Goal: Task Accomplishment & Management: Complete application form

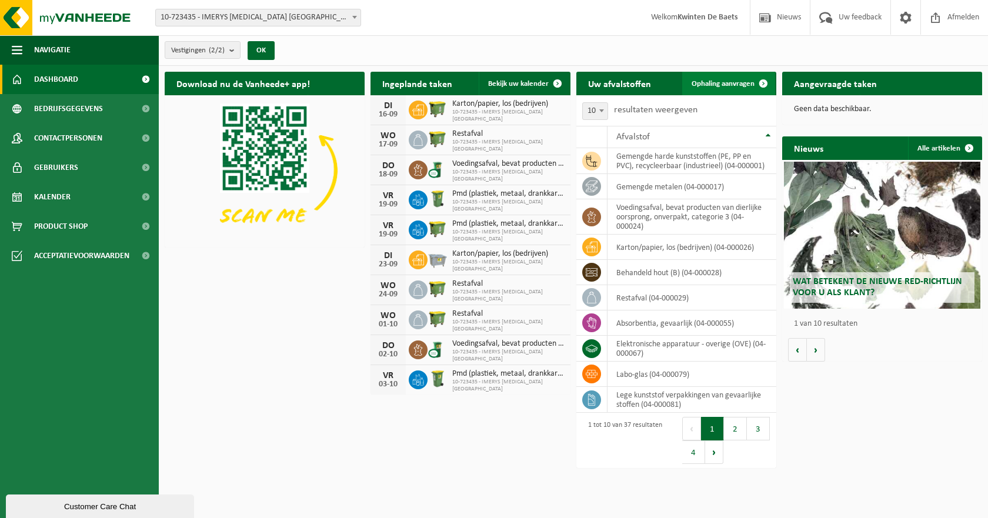
click at [717, 80] on span "Ophaling aanvragen" at bounding box center [722, 84] width 63 height 8
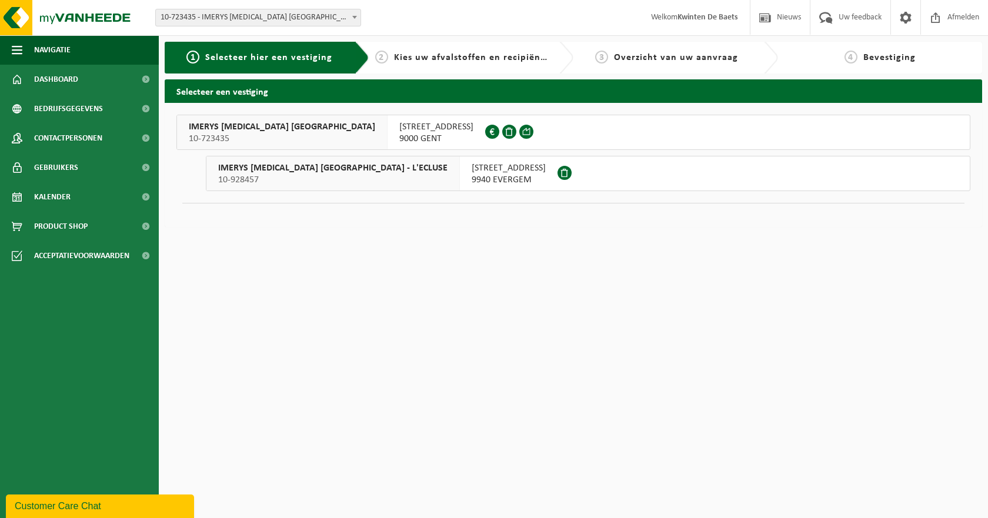
click at [387, 118] on div "SCHEEPZATESTRAAT 2 9000 GENT 0448.159.202" at bounding box center [436, 132] width 98 height 34
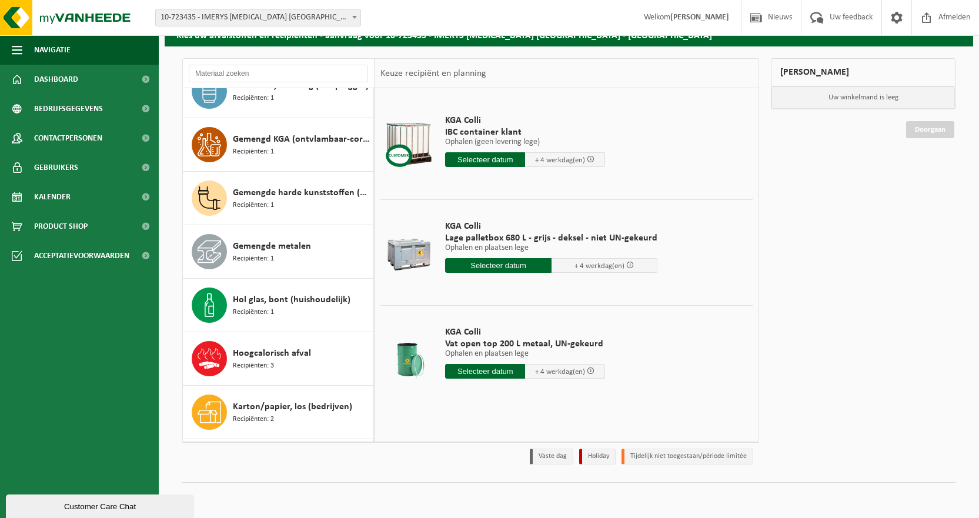
scroll to position [418, 0]
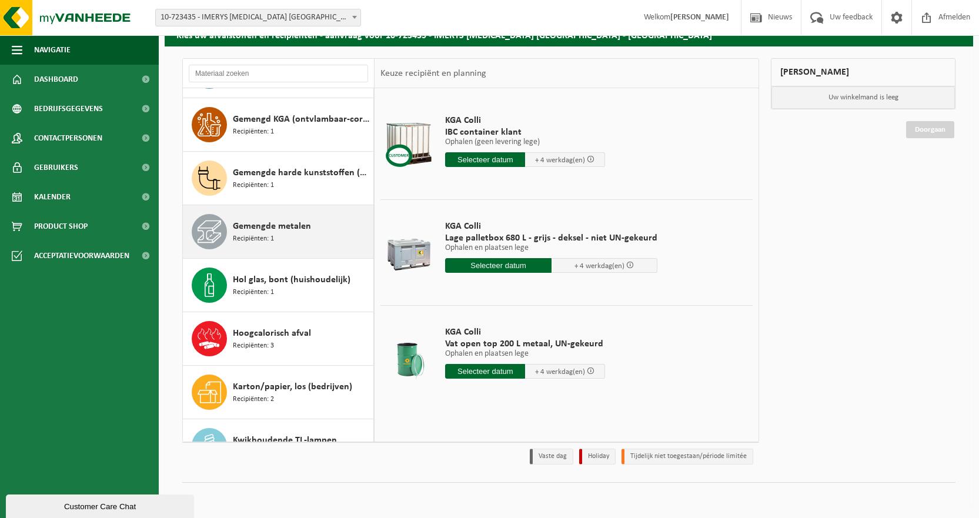
click at [288, 223] on span "Gemengde metalen" at bounding box center [272, 226] width 78 height 14
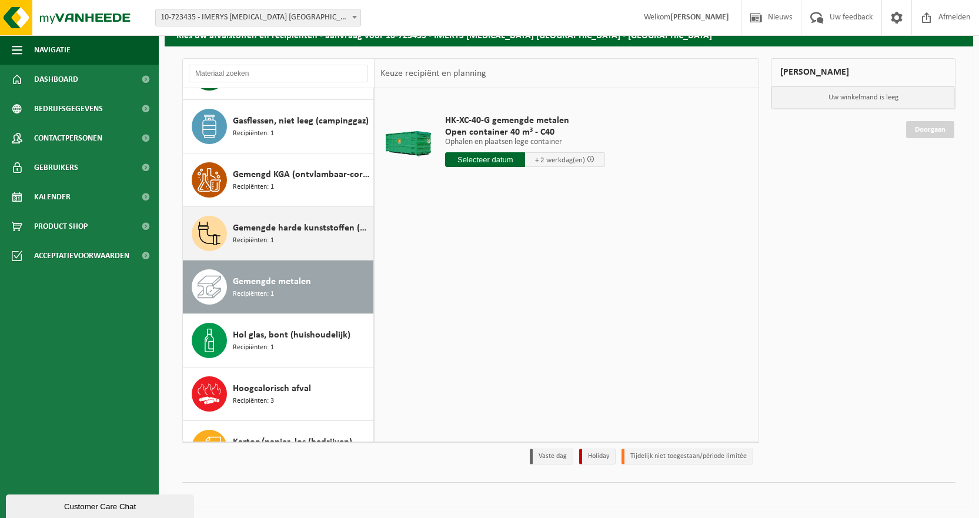
scroll to position [406, 0]
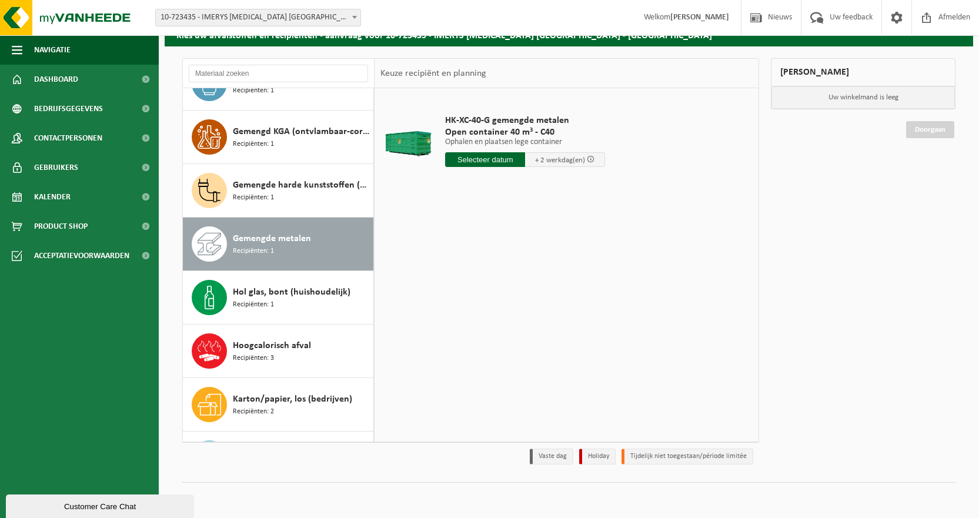
click at [485, 163] on input "text" at bounding box center [485, 159] width 80 height 15
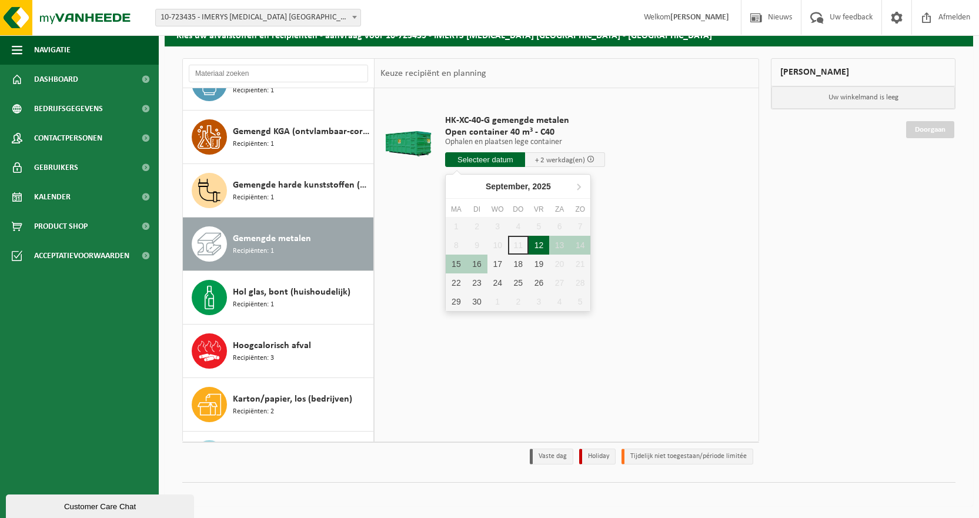
click at [536, 247] on div "12" at bounding box center [538, 245] width 21 height 19
type input "Van 2025-09-12"
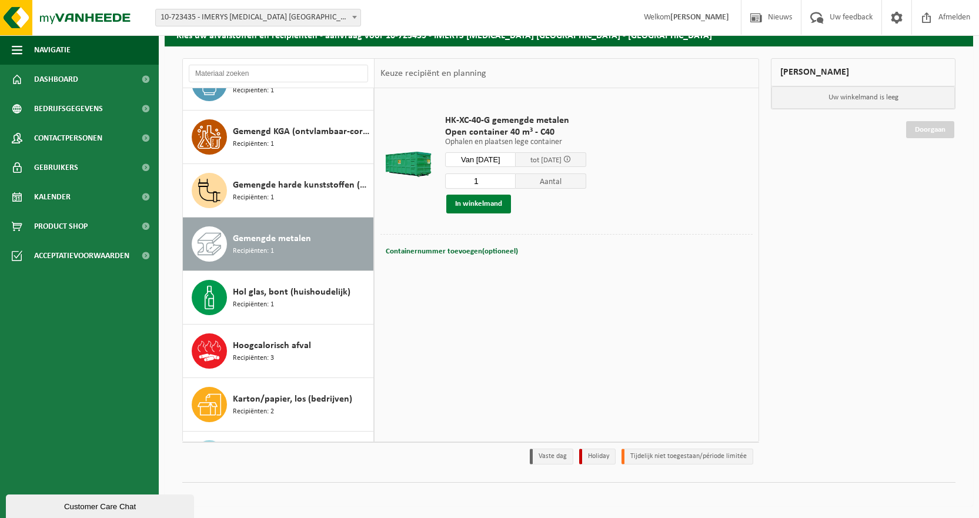
click at [479, 202] on button "In winkelmand" at bounding box center [478, 204] width 65 height 19
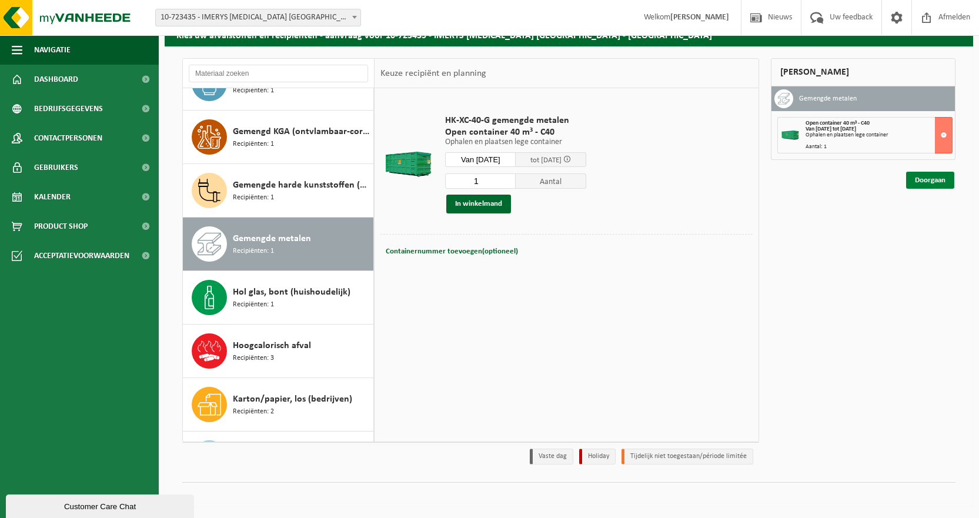
click at [920, 184] on link "Doorgaan" at bounding box center [930, 180] width 48 height 17
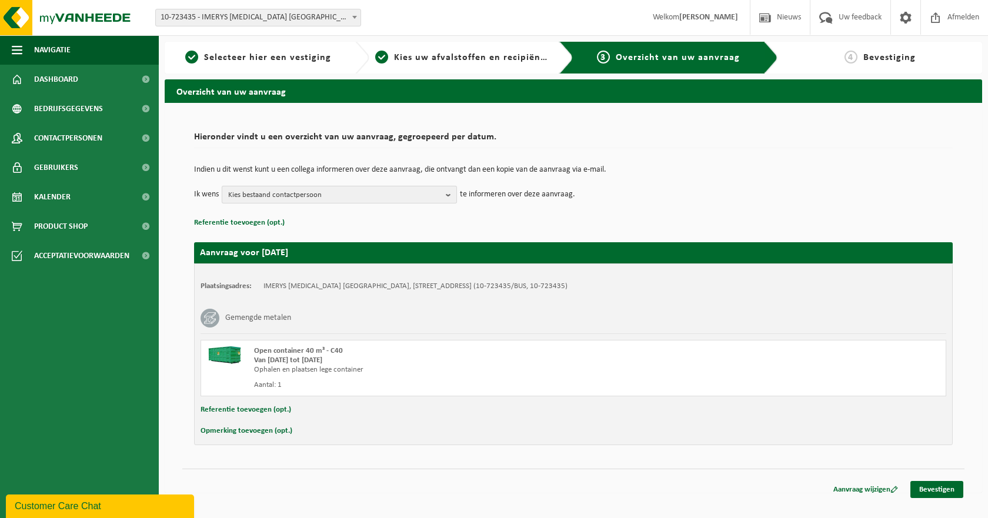
click at [344, 199] on span "Kies bestaand contactpersoon" at bounding box center [334, 195] width 213 height 18
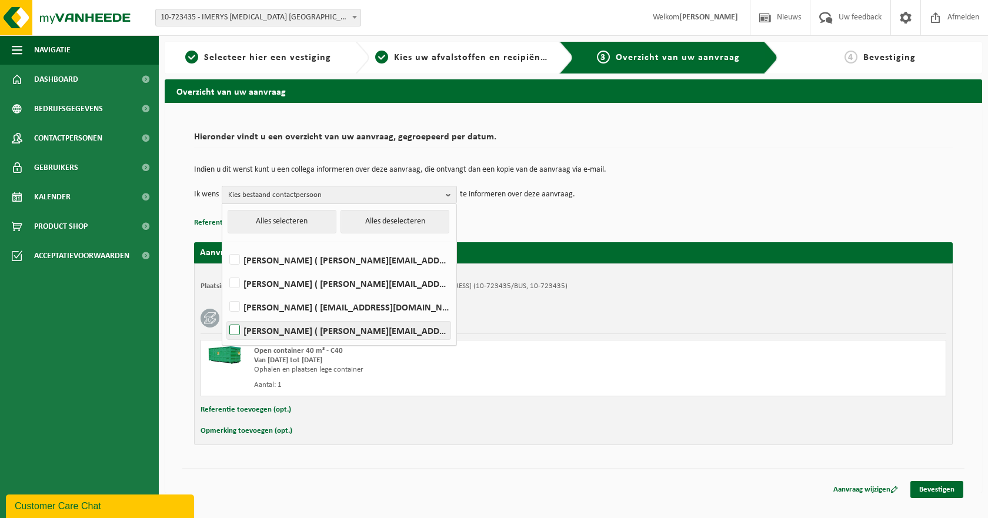
click at [233, 330] on label "[PERSON_NAME] ( [PERSON_NAME][EMAIL_ADDRESS][DOMAIN_NAME] )" at bounding box center [338, 331] width 223 height 18
click at [225, 316] on input "[PERSON_NAME] ( [PERSON_NAME][EMAIL_ADDRESS][DOMAIN_NAME] )" at bounding box center [225, 315] width 1 height 1
checkbox input "true"
click at [236, 309] on label "[PERSON_NAME] ( [EMAIL_ADDRESS][DOMAIN_NAME] )" at bounding box center [338, 307] width 223 height 18
click at [225, 292] on input "[PERSON_NAME] ( [EMAIL_ADDRESS][DOMAIN_NAME] )" at bounding box center [225, 292] width 1 height 1
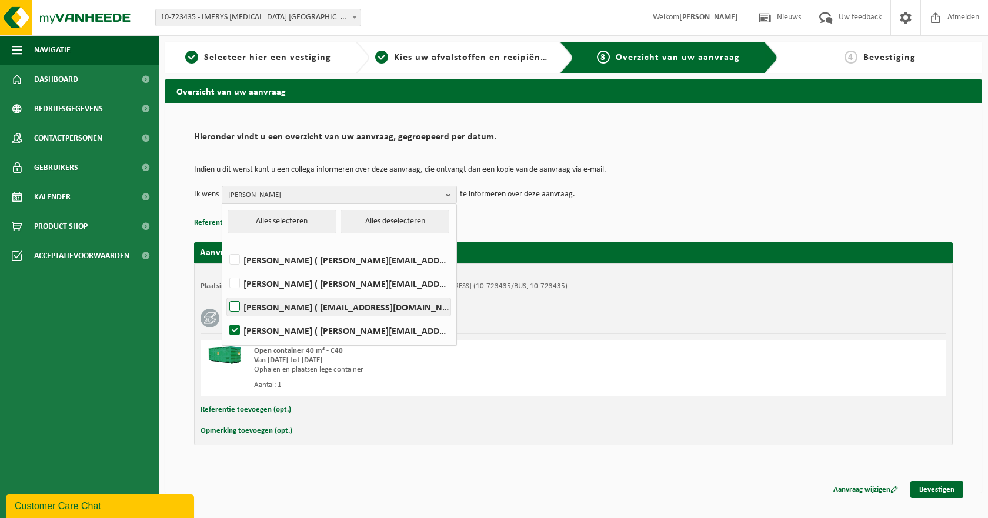
checkbox input "true"
click at [232, 261] on label "[PERSON_NAME] ( [PERSON_NAME][EMAIL_ADDRESS][DOMAIN_NAME] )" at bounding box center [338, 260] width 223 height 18
click at [225, 245] on input "[PERSON_NAME] ( [PERSON_NAME][EMAIL_ADDRESS][DOMAIN_NAME] )" at bounding box center [225, 245] width 1 height 1
checkbox input "true"
click at [510, 229] on p "Referentie toevoegen (opt.)" at bounding box center [573, 222] width 758 height 15
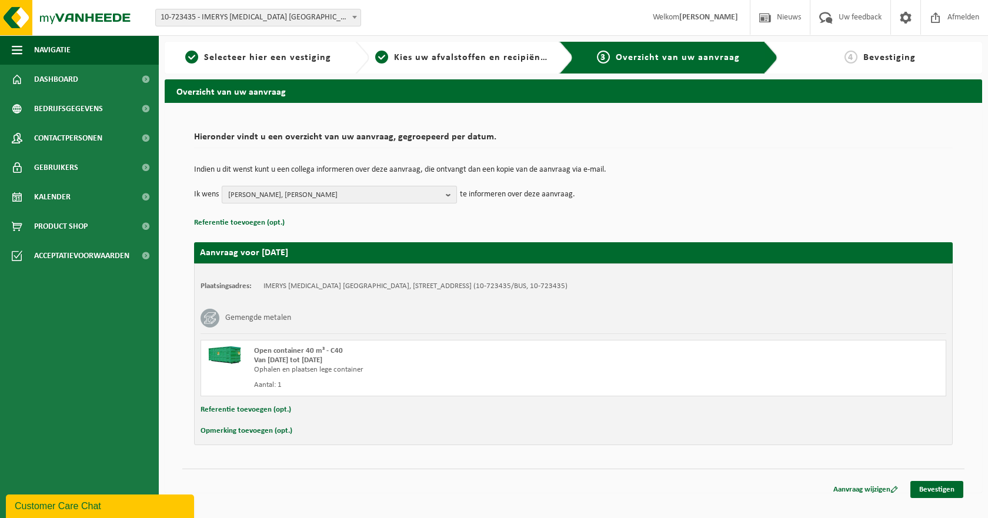
click at [315, 198] on span "[PERSON_NAME], [PERSON_NAME]" at bounding box center [334, 195] width 213 height 18
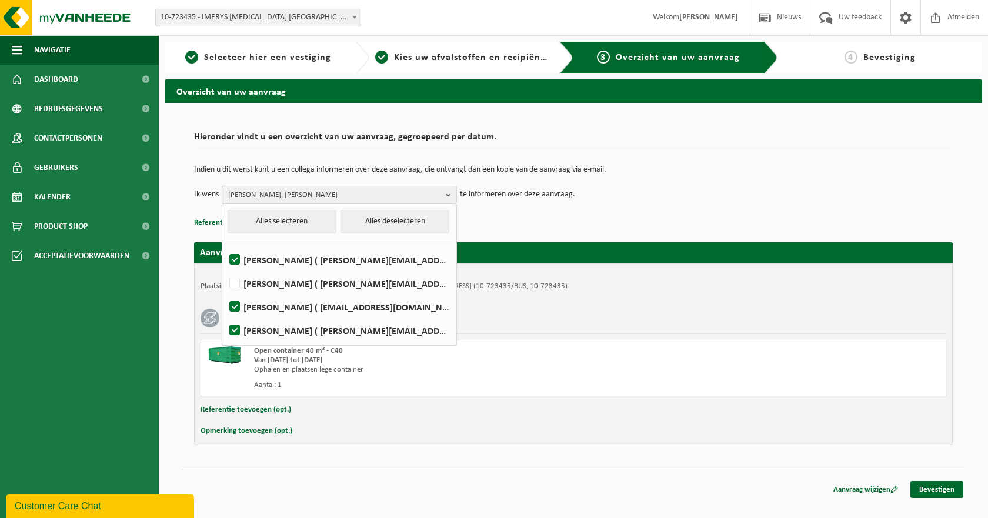
click at [315, 198] on span "[PERSON_NAME], [PERSON_NAME]" at bounding box center [334, 195] width 213 height 18
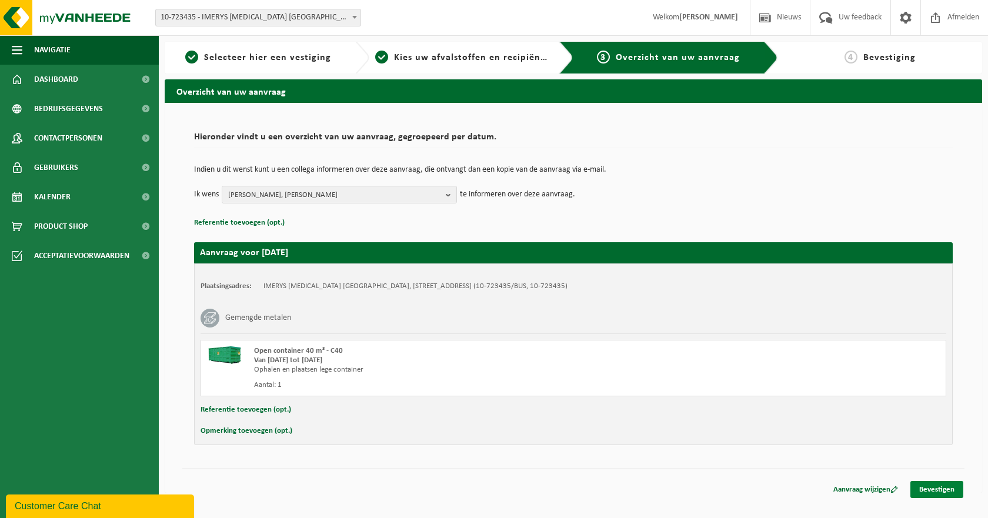
click at [936, 493] on link "Bevestigen" at bounding box center [936, 489] width 53 height 17
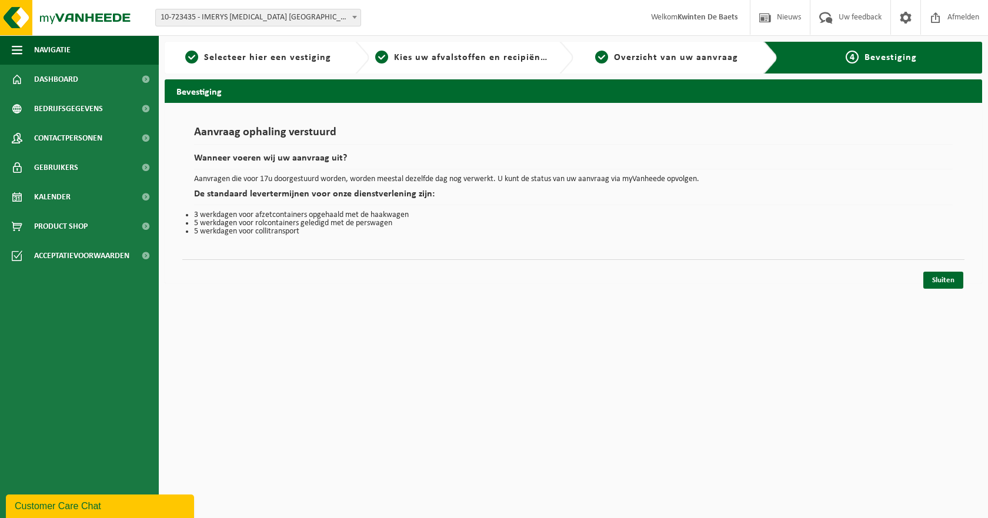
click at [556, 281] on div "Aanvraag ophaling verstuurd Wanneer voeren wij uw aanvraag uit? Aanvragen die v…" at bounding box center [573, 193] width 817 height 180
click at [934, 284] on link "Sluiten" at bounding box center [943, 280] width 40 height 17
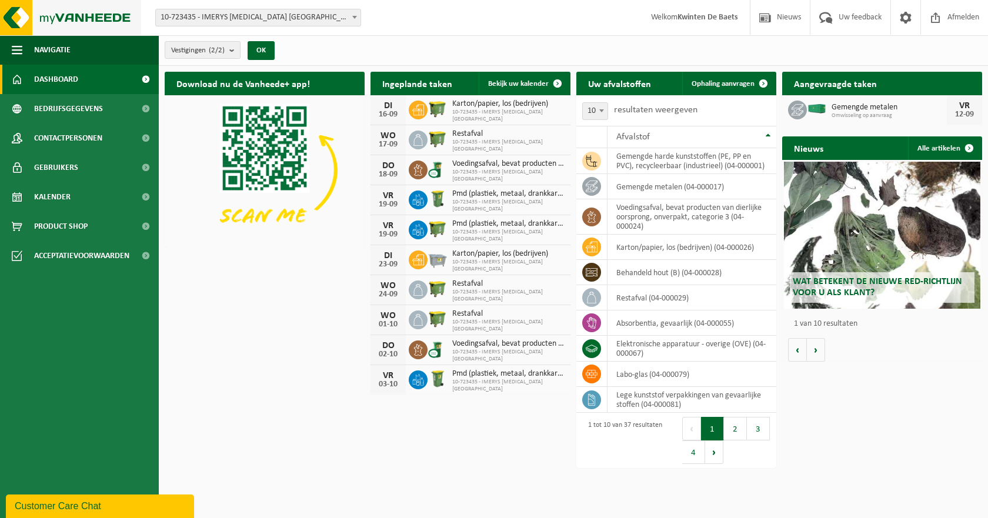
click at [36, 19] on img at bounding box center [70, 17] width 141 height 35
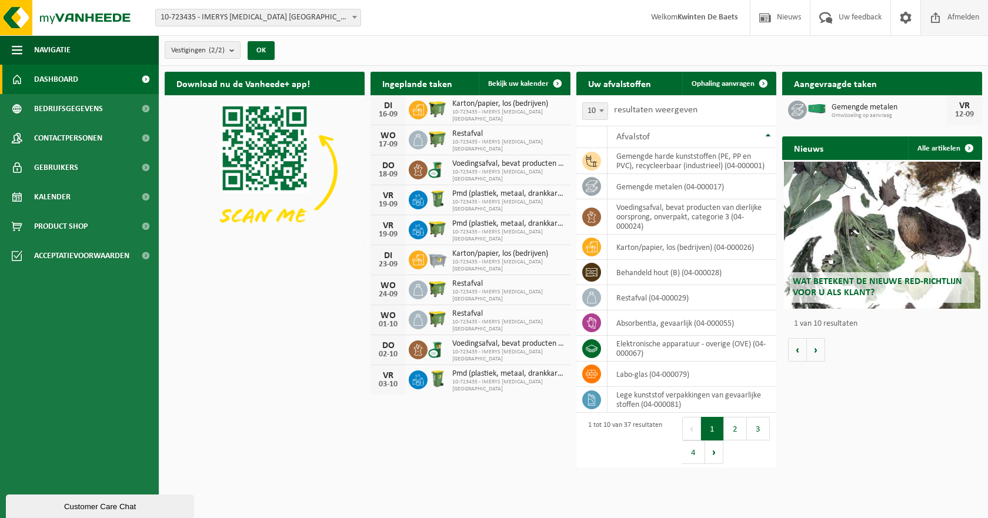
click at [955, 16] on span "Afmelden" at bounding box center [963, 17] width 38 height 35
